Goal: Navigation & Orientation: Understand site structure

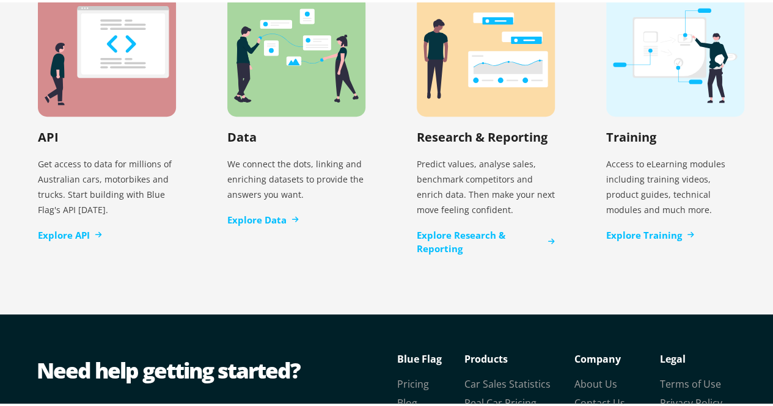
scroll to position [2626, 0]
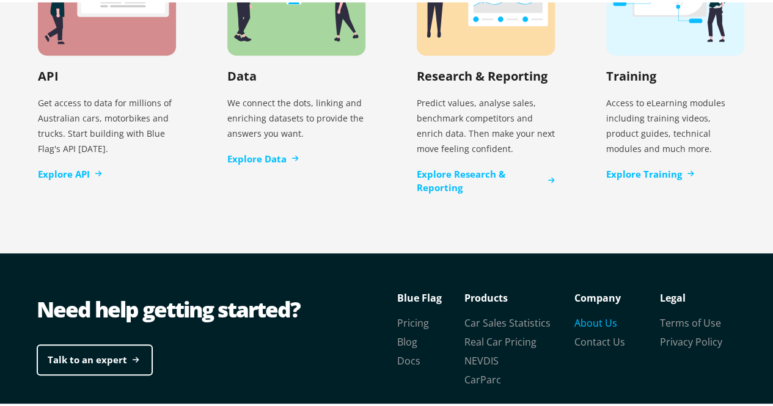
click at [600, 314] on link "About Us" at bounding box center [595, 320] width 43 height 13
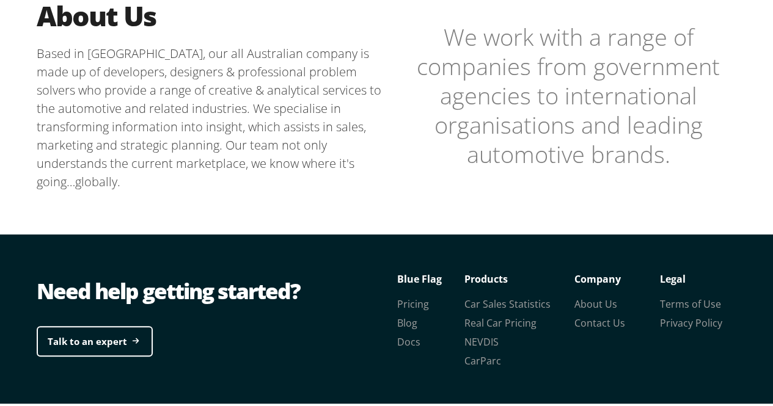
scroll to position [413, 0]
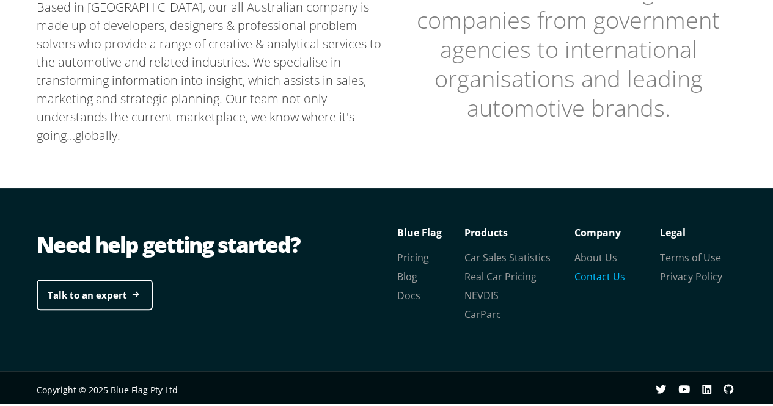
click at [577, 277] on link "Contact Us" at bounding box center [599, 273] width 51 height 13
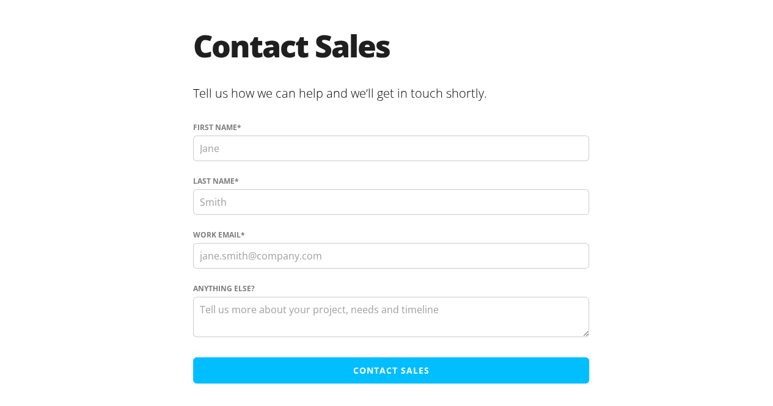
scroll to position [78, 0]
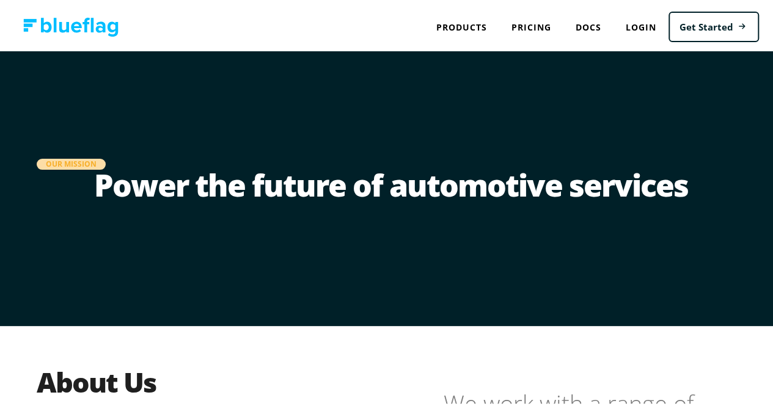
click at [90, 29] on img at bounding box center [70, 24] width 95 height 19
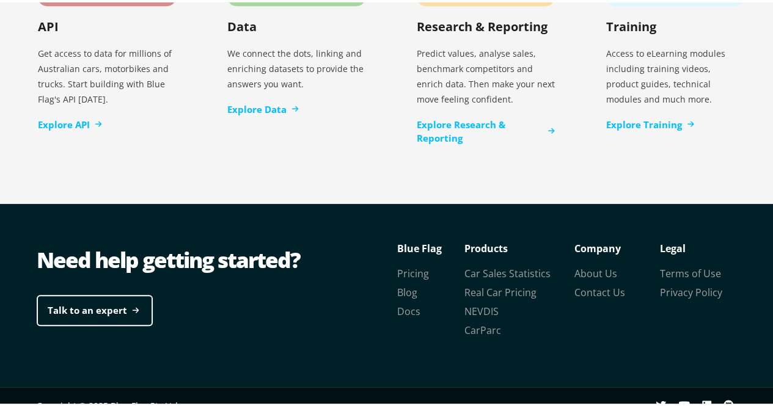
scroll to position [2676, 0]
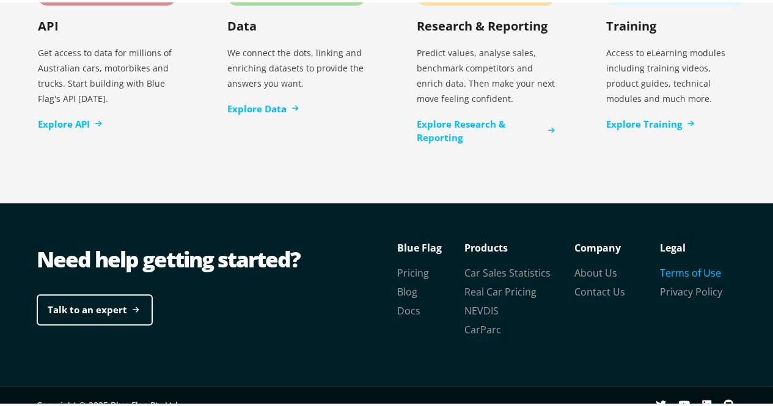
click at [697, 264] on link "Terms of Use" at bounding box center [690, 270] width 61 height 13
